Goal: Navigation & Orientation: Find specific page/section

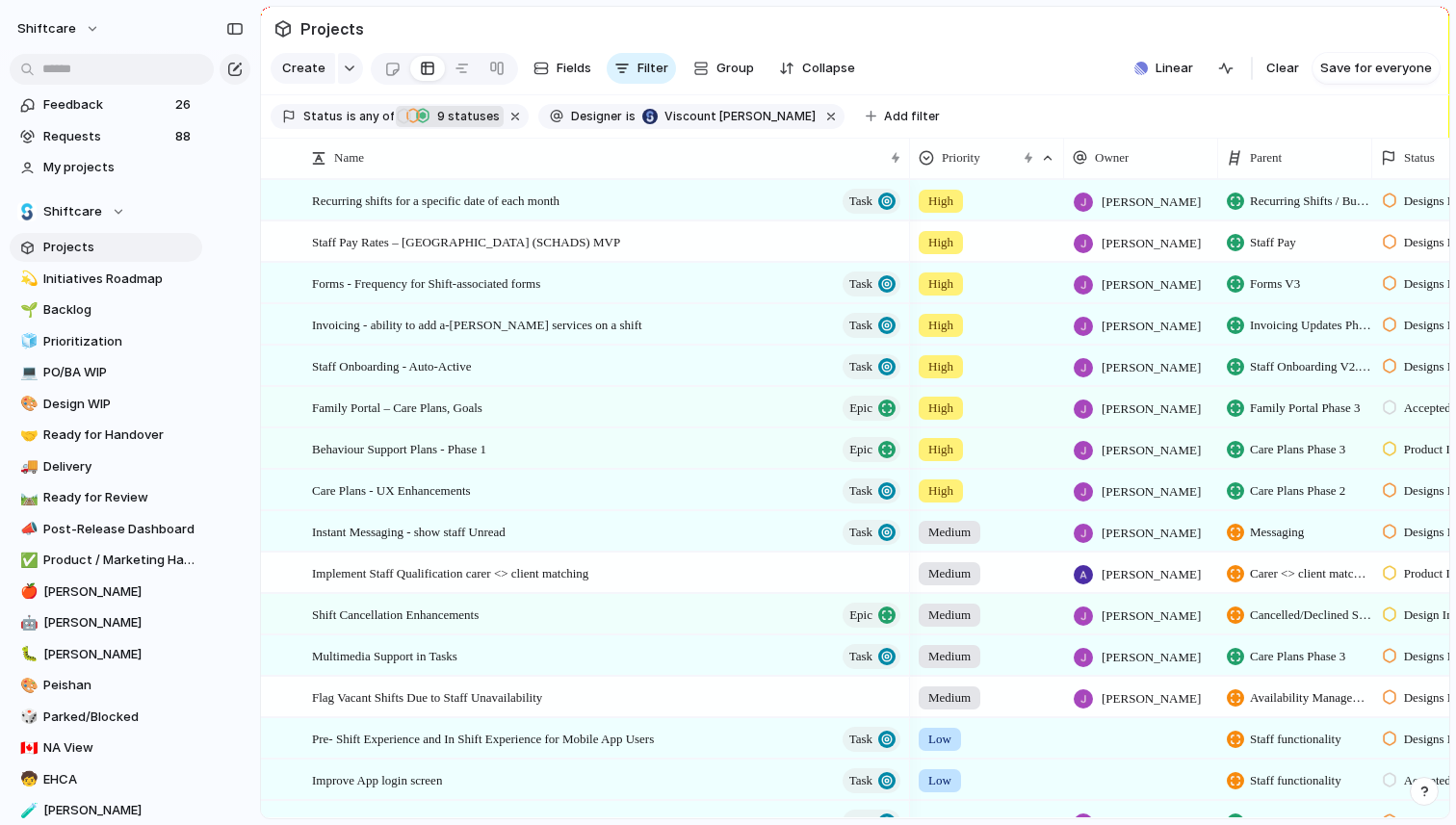
click at [459, 125] on span "9 statuses" at bounding box center [466, 117] width 68 height 18
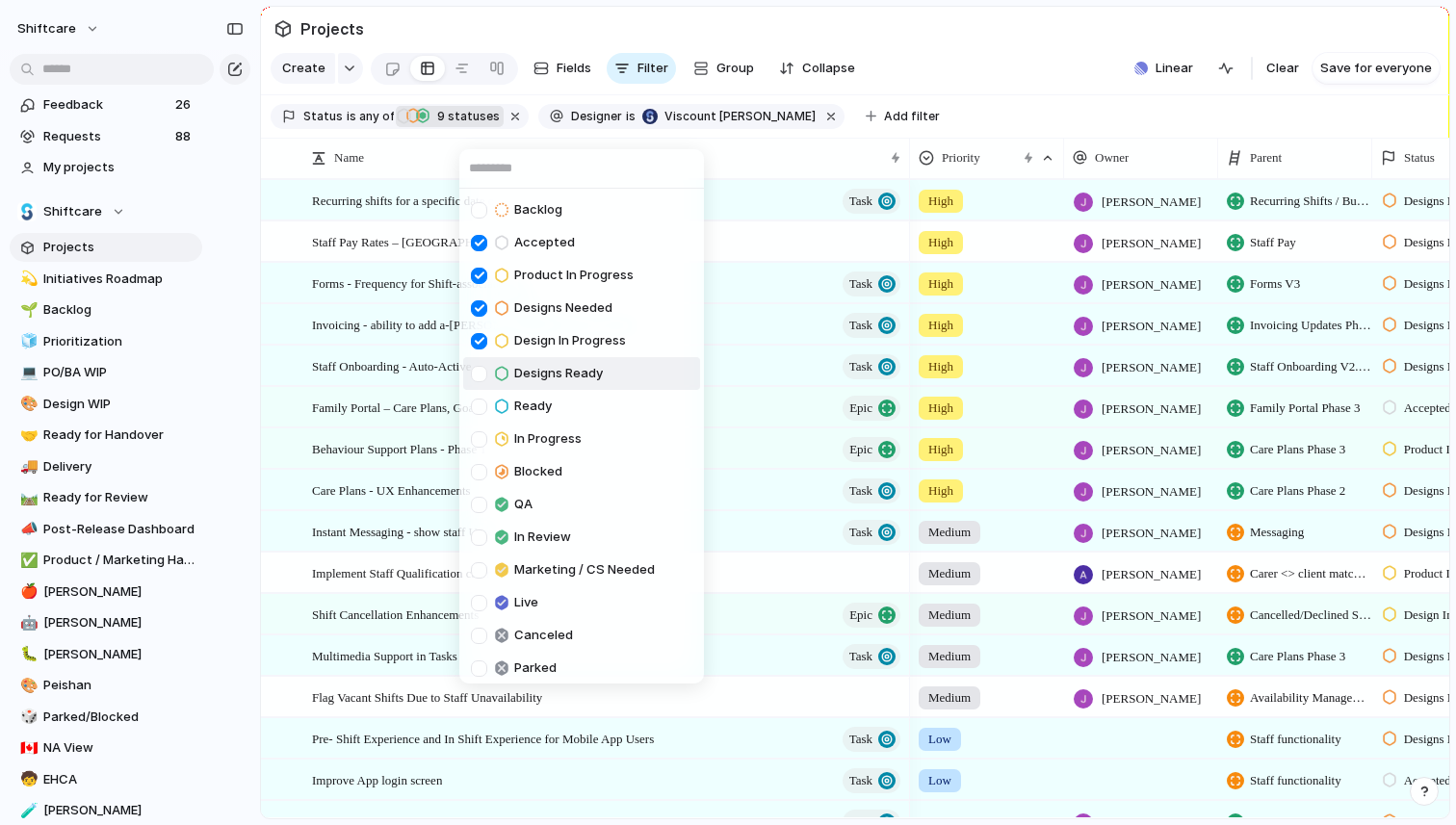
click at [550, 361] on div "Designs Ready" at bounding box center [536, 373] width 132 height 23
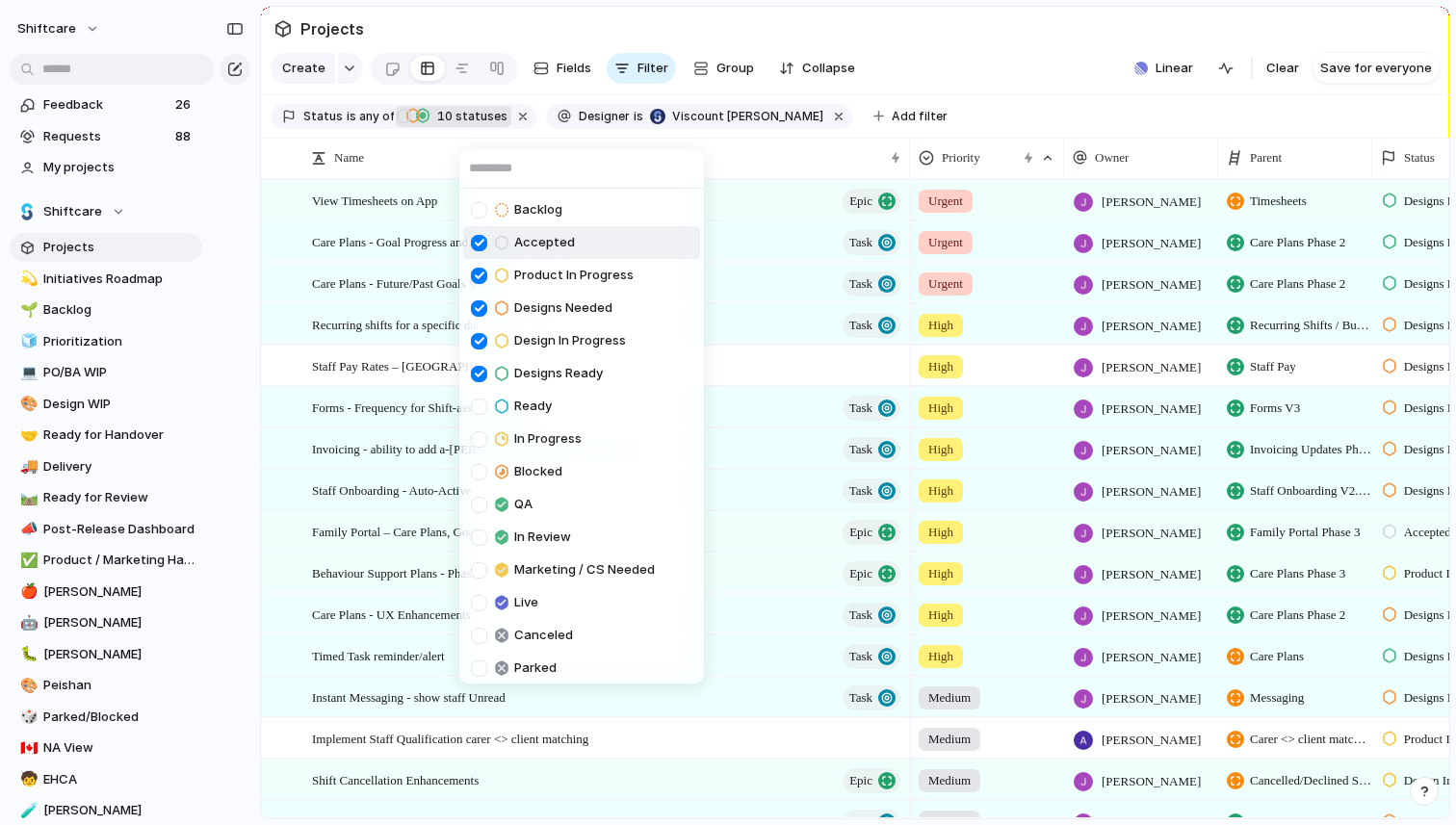
click at [403, 230] on div "Backlog Accepted Product In Progress Designs Needed Design In Progress Designs …" at bounding box center [728, 412] width 1456 height 825
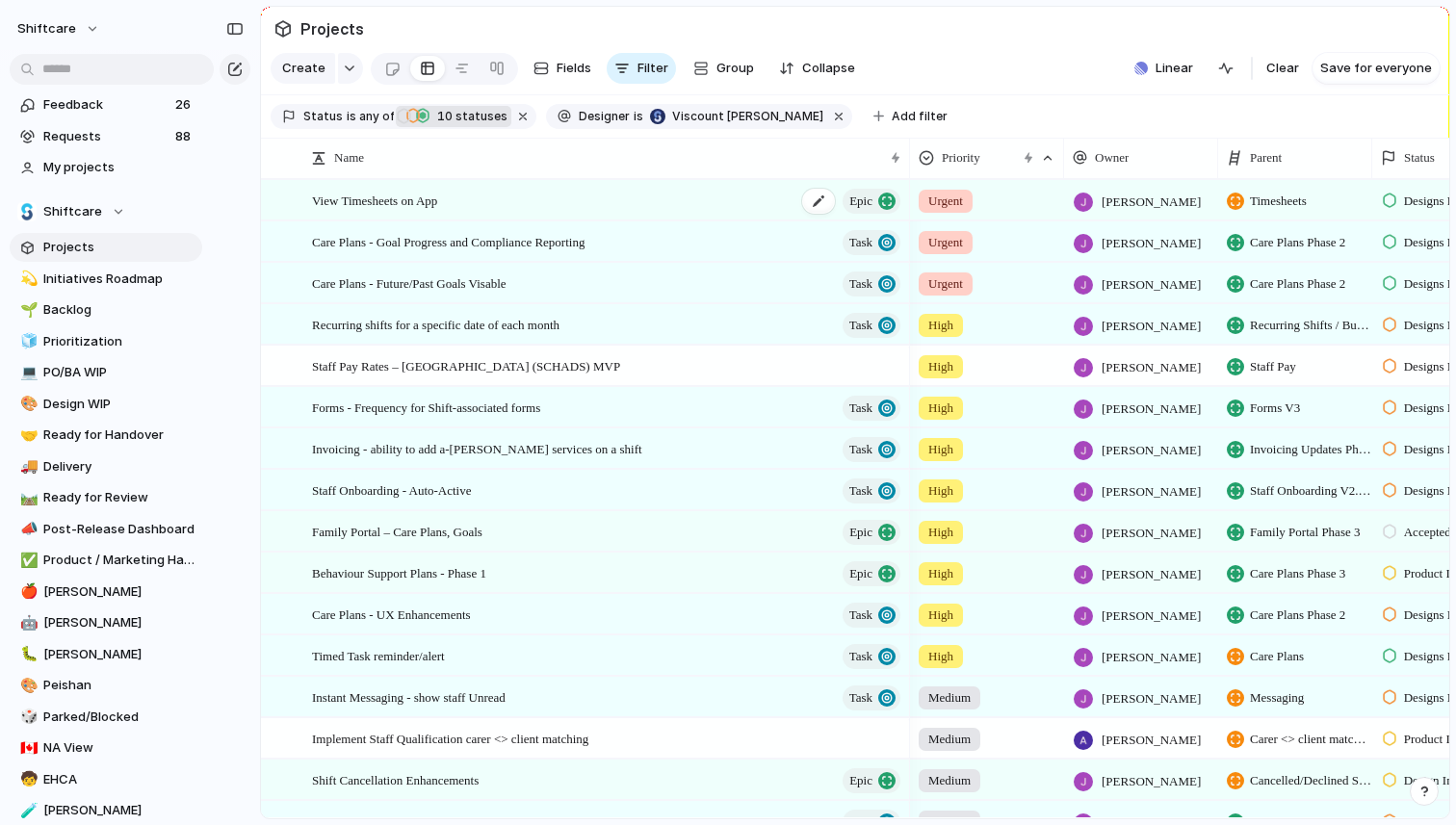
click at [522, 220] on div "View Timesheets on App Epic" at bounding box center [607, 201] width 592 height 40
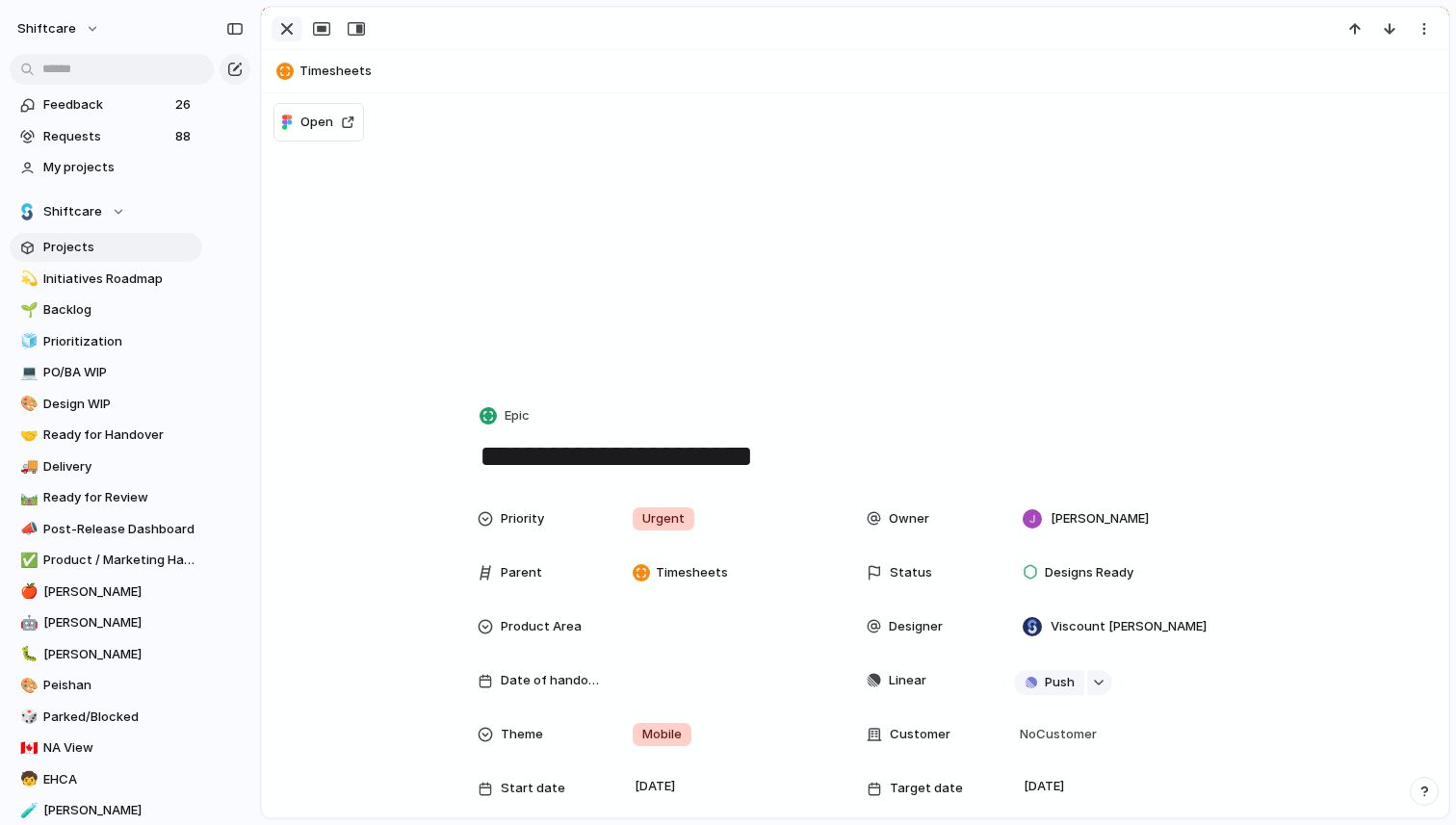
click at [279, 34] on div "button" at bounding box center [287, 29] width 23 height 23
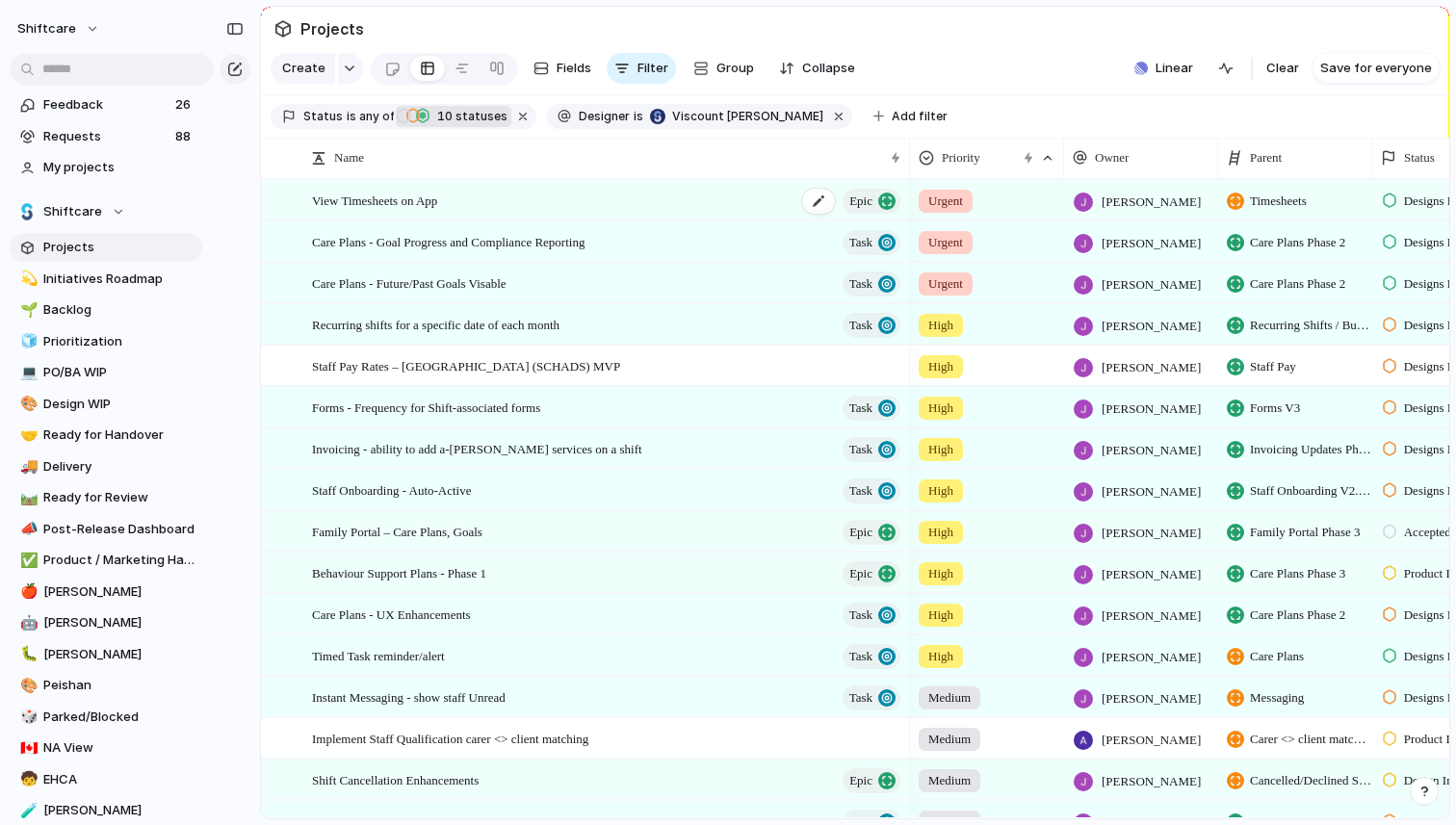
click at [490, 220] on div "View Timesheets on App Epic" at bounding box center [607, 201] width 592 height 40
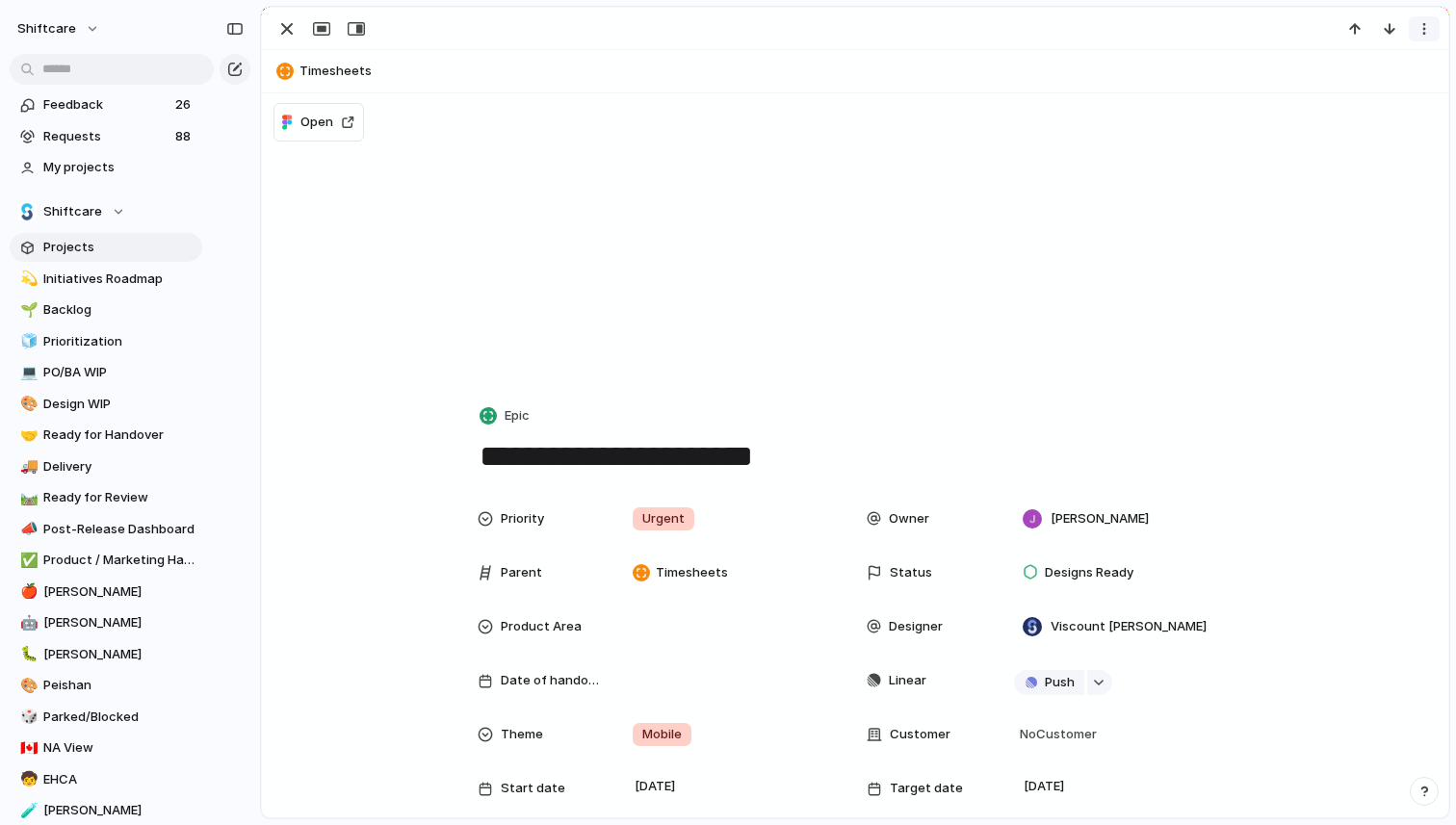
click at [1416, 30] on div "button" at bounding box center [1424, 29] width 16 height 16
click at [968, 320] on div "Mark as duplicate Delete" at bounding box center [728, 412] width 1456 height 825
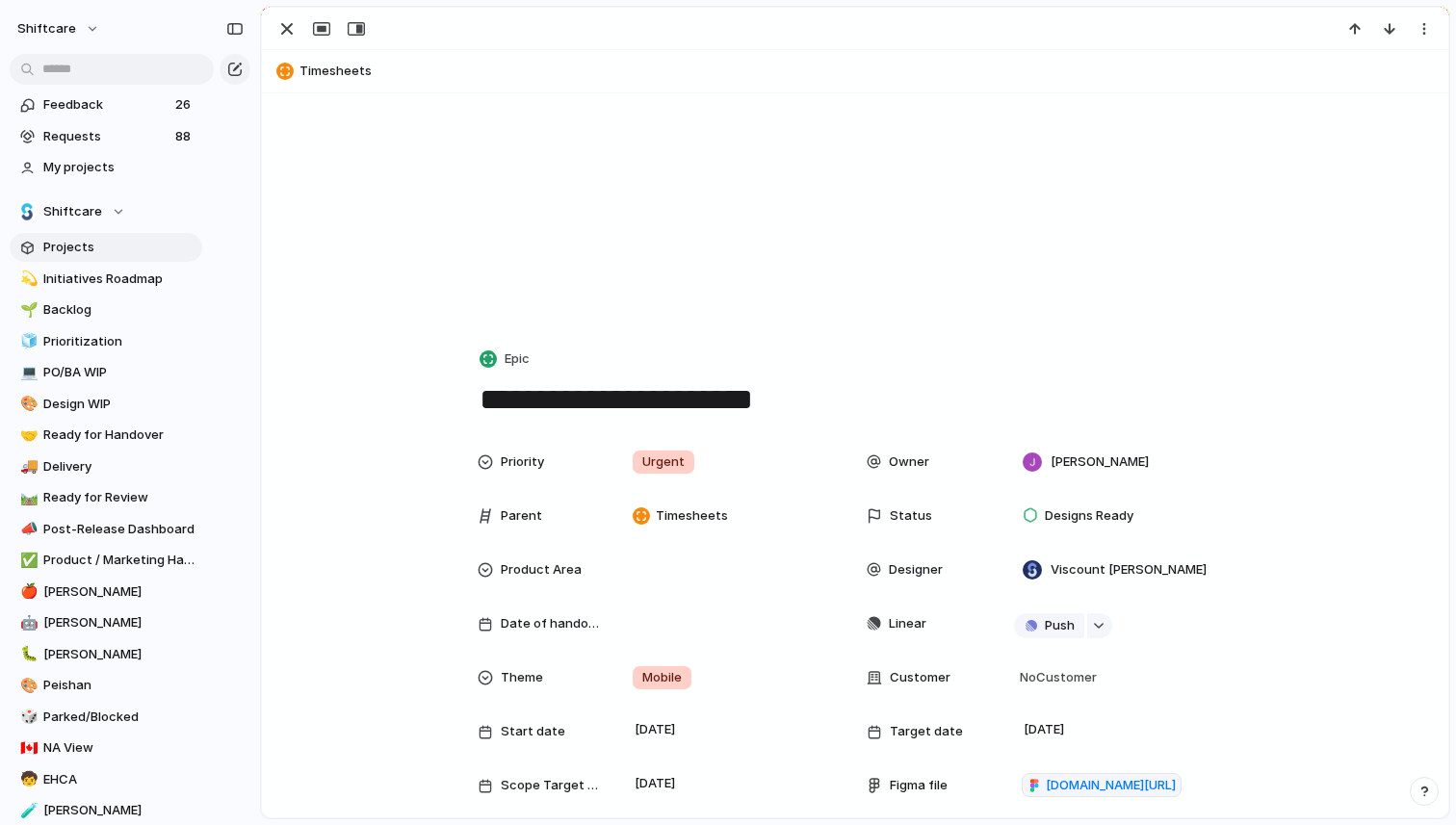
scroll to position [33, 0]
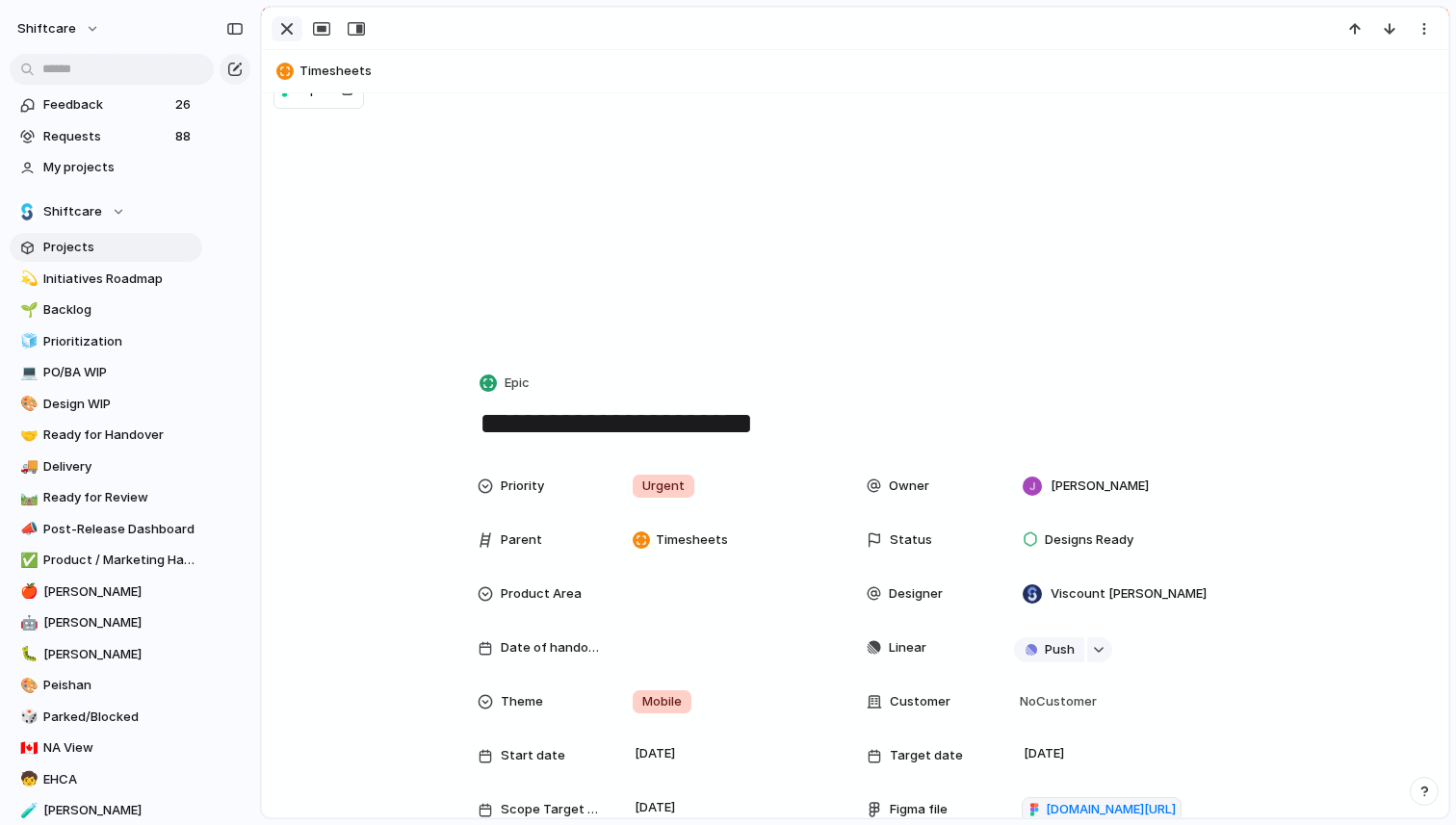
click at [290, 36] on div "button" at bounding box center [287, 29] width 23 height 23
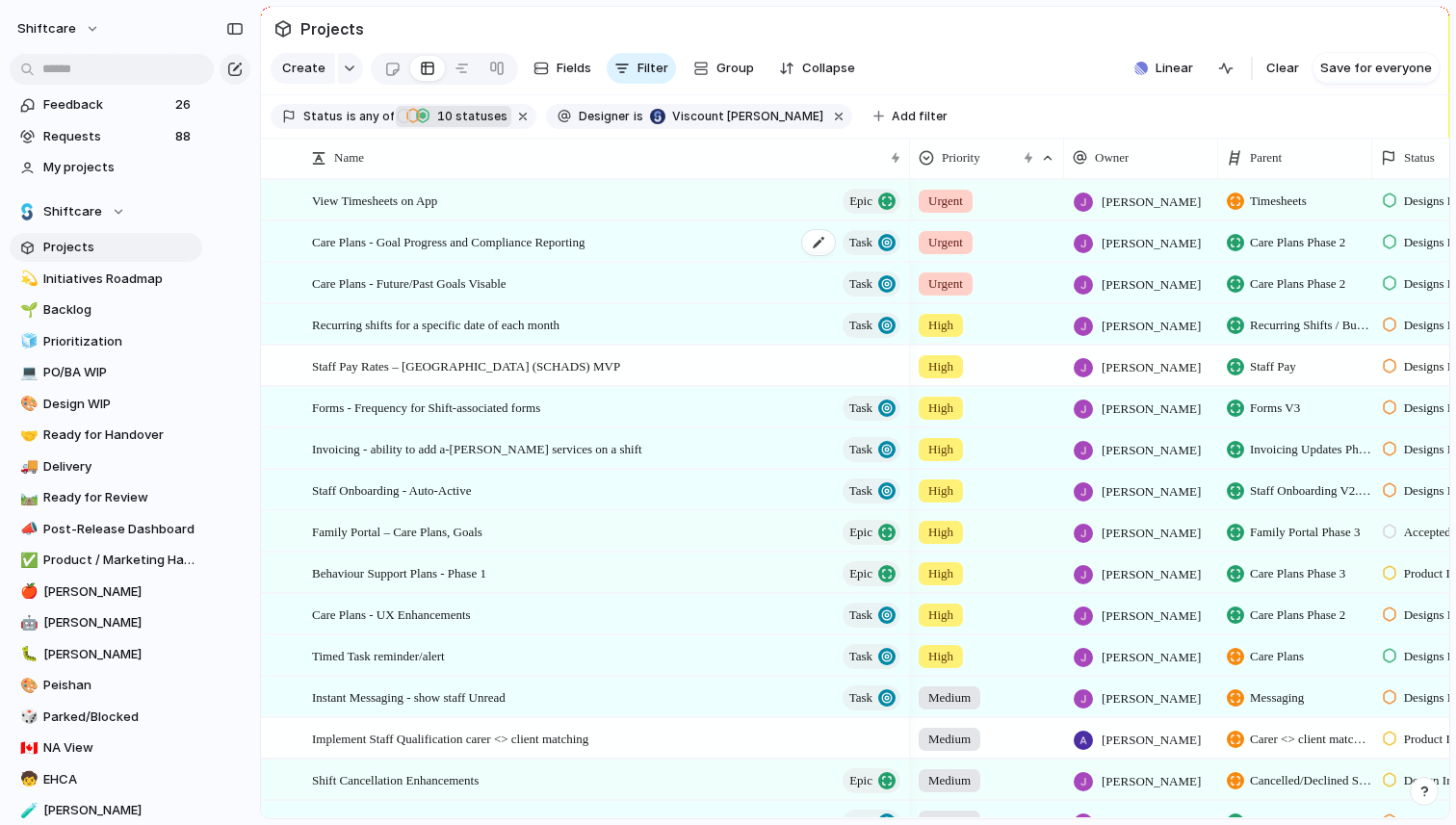
click at [436, 252] on span "Care Plans - Goal Progress and Compliance Reporting" at bounding box center [448, 241] width 273 height 22
